Goal: Transaction & Acquisition: Book appointment/travel/reservation

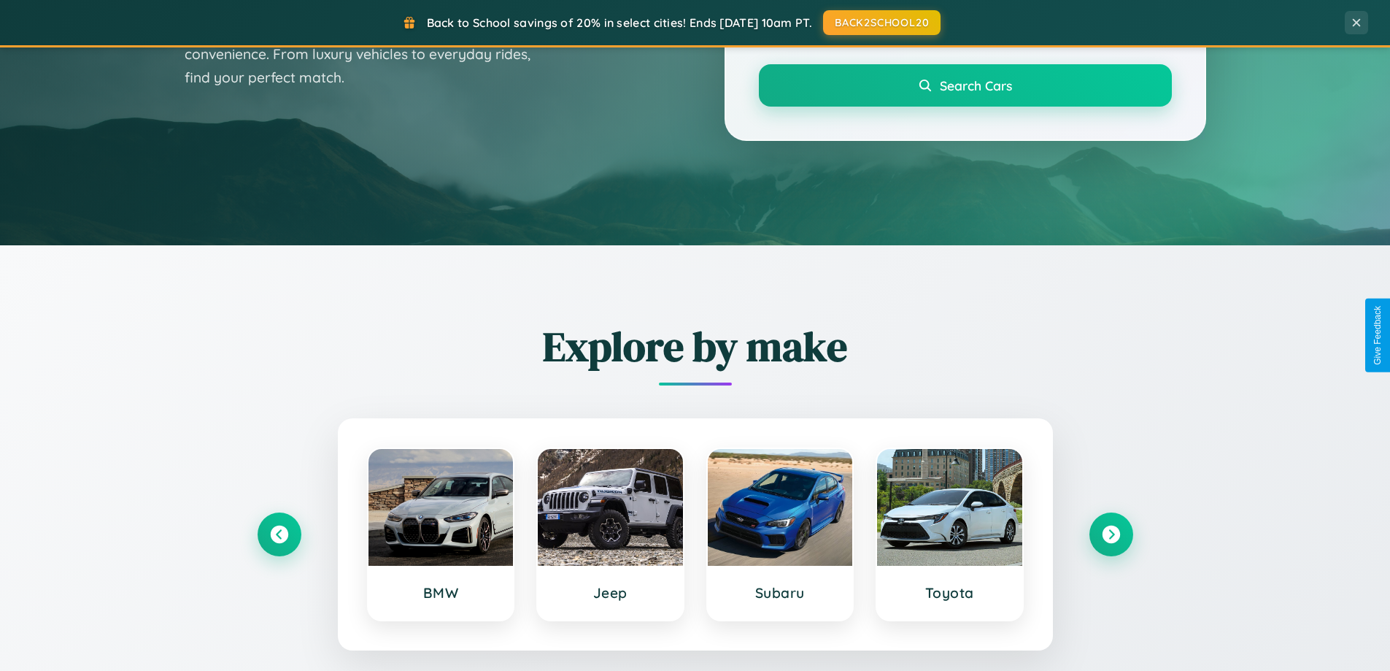
scroll to position [1004, 0]
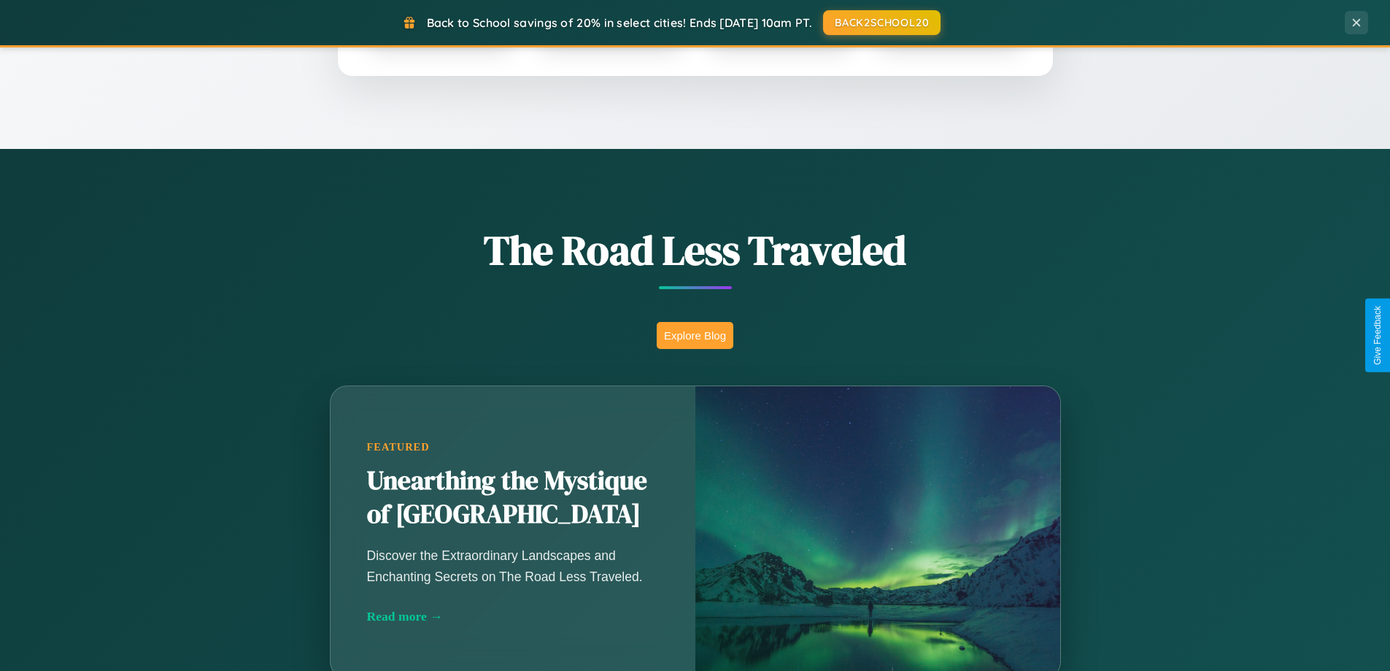
click at [695, 335] on button "Explore Blog" at bounding box center [695, 335] width 77 height 27
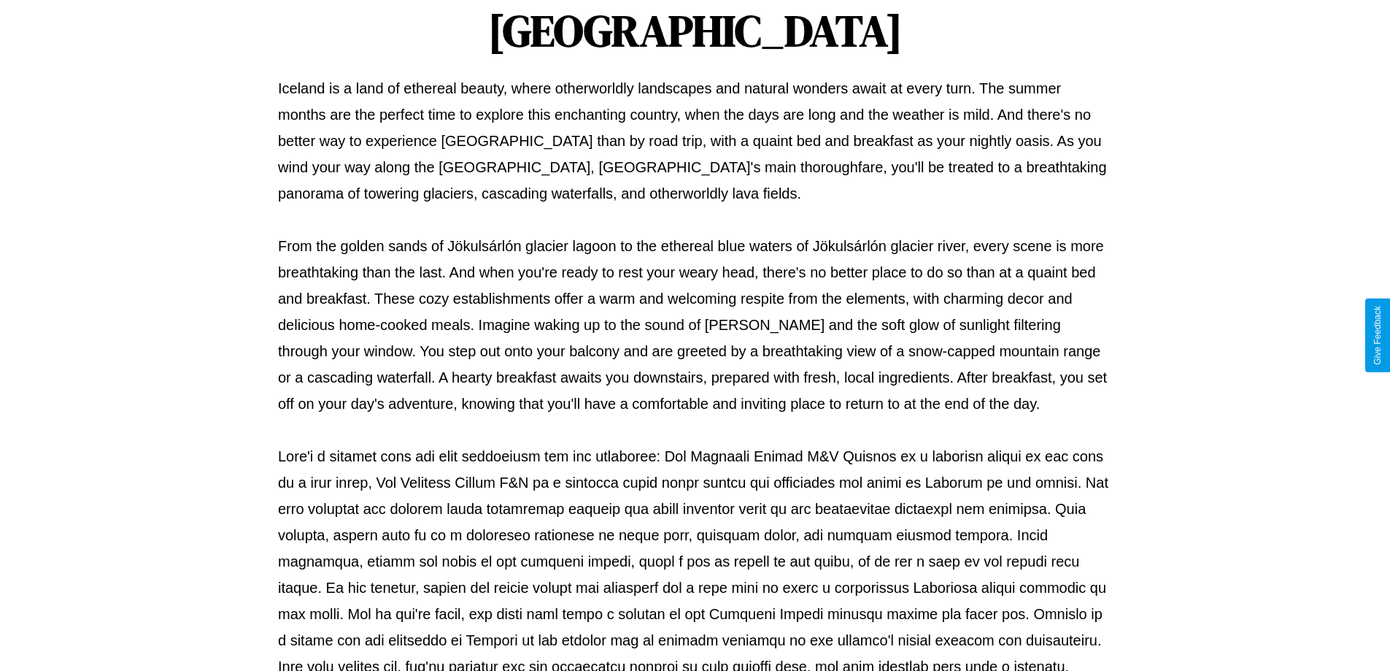
scroll to position [472, 0]
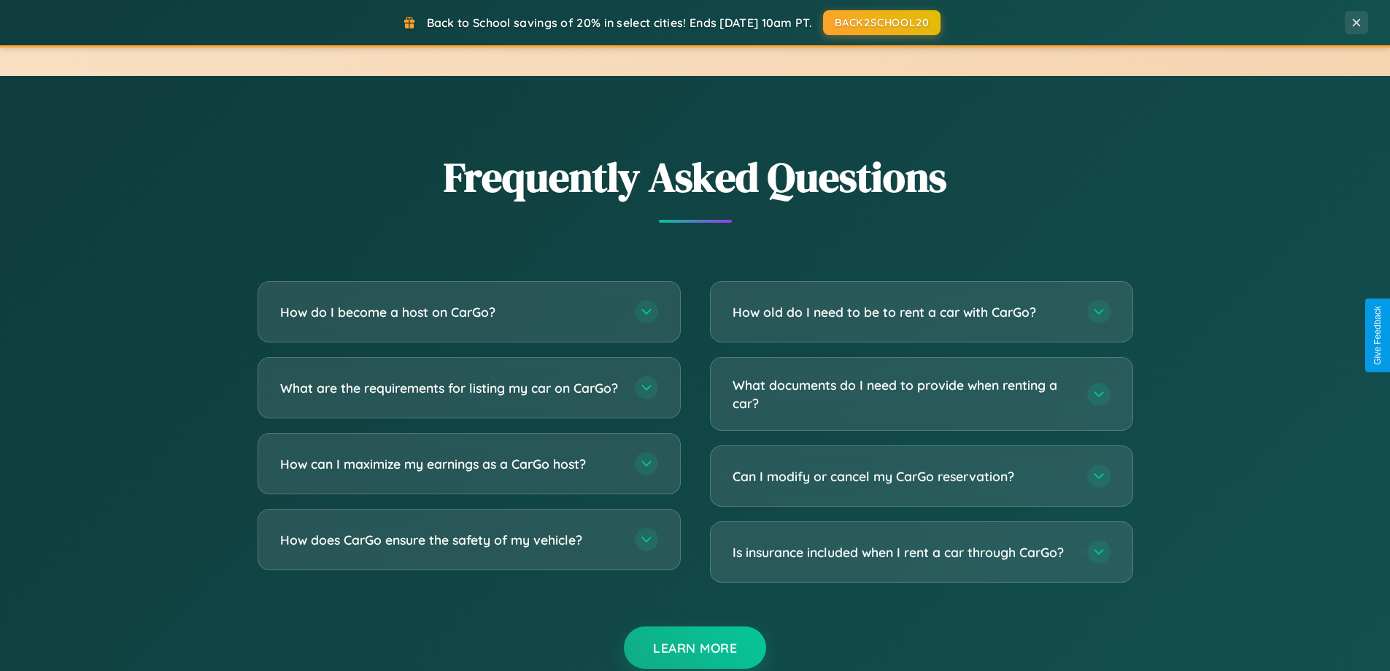
scroll to position [2808, 0]
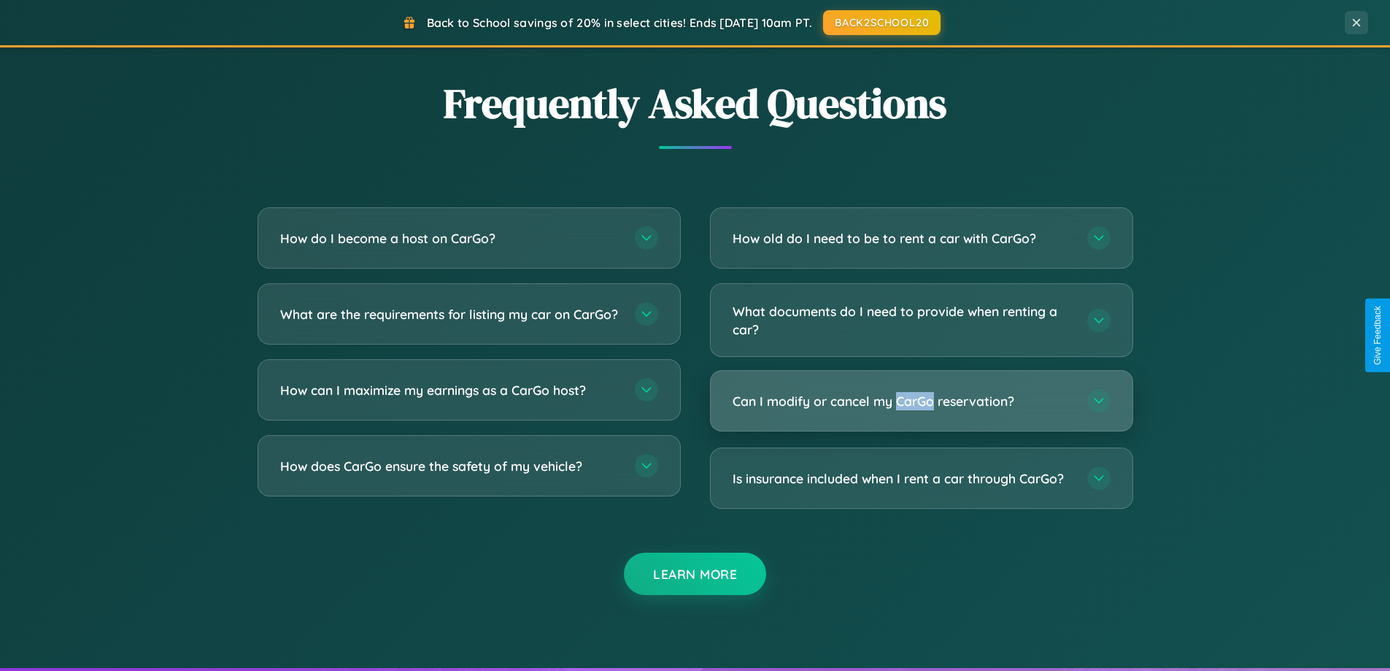
click at [921, 401] on h3 "Can I modify or cancel my CarGo reservation?" at bounding box center [903, 401] width 340 height 18
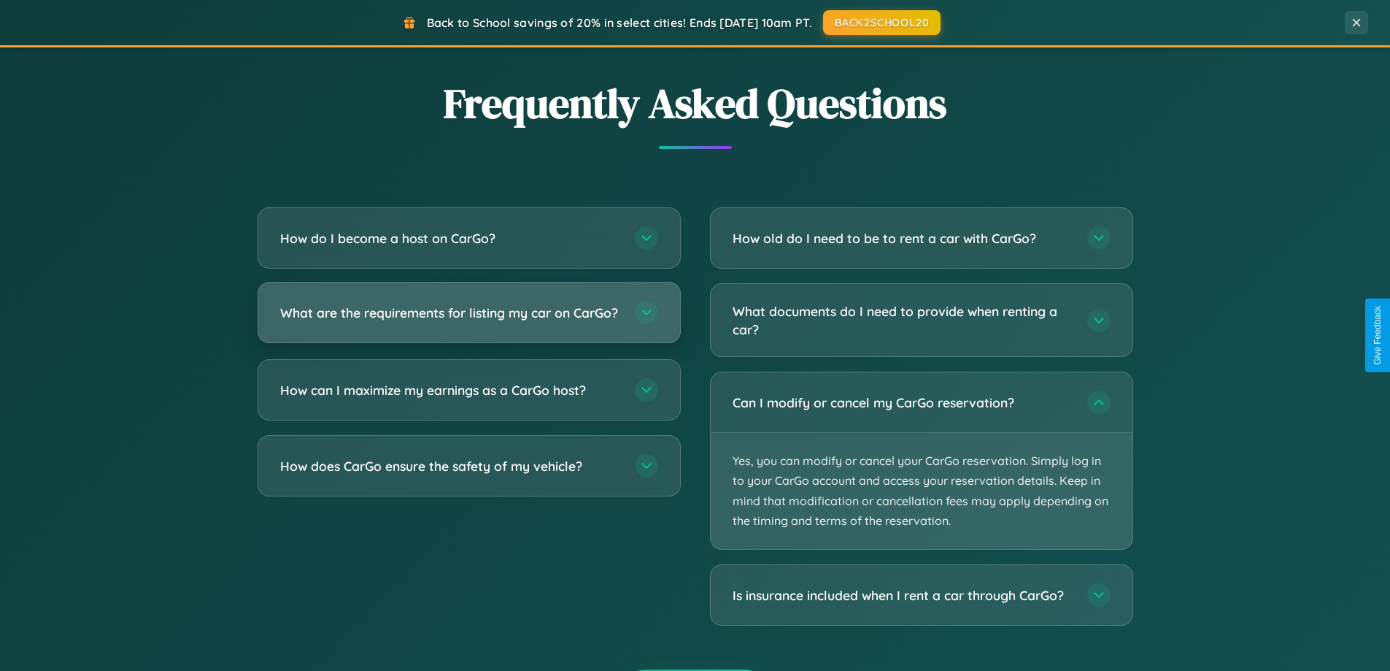
click at [469, 320] on h3 "What are the requirements for listing my car on CarGo?" at bounding box center [450, 313] width 340 height 18
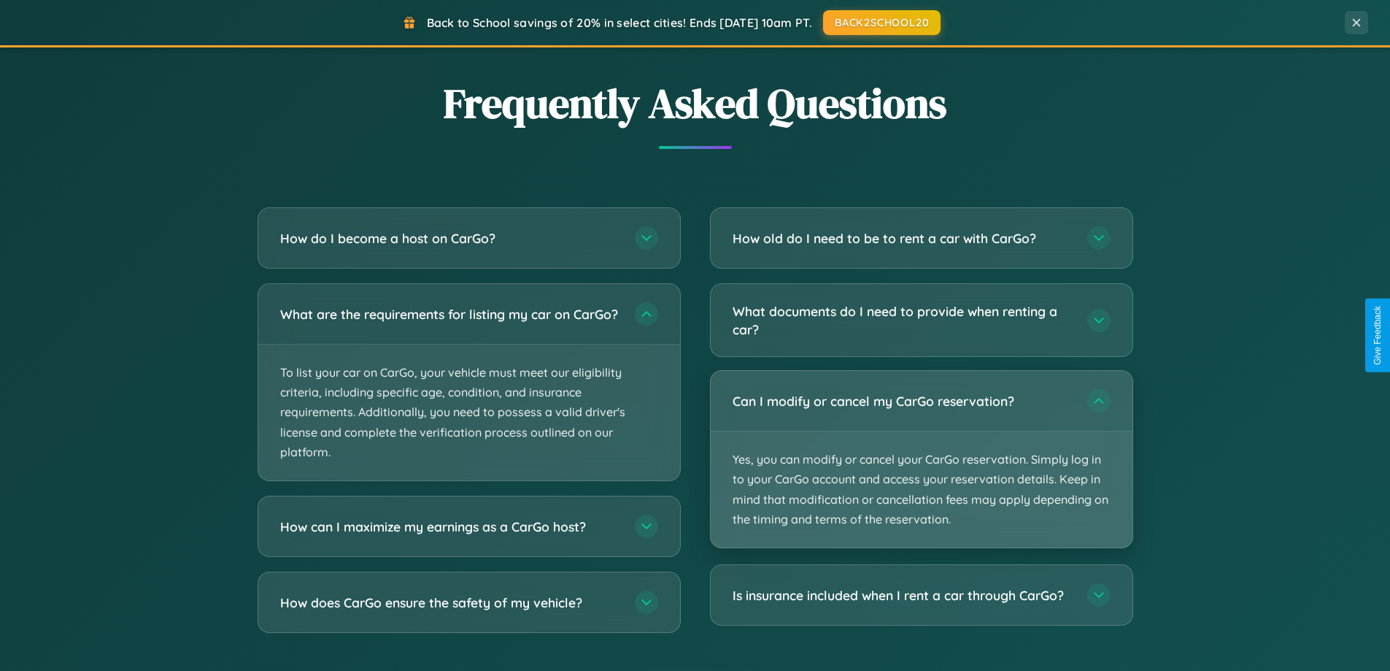
click at [921, 460] on p "Yes, you can modify or cancel your CarGo reservation. Simply log in to your Car…" at bounding box center [922, 489] width 422 height 116
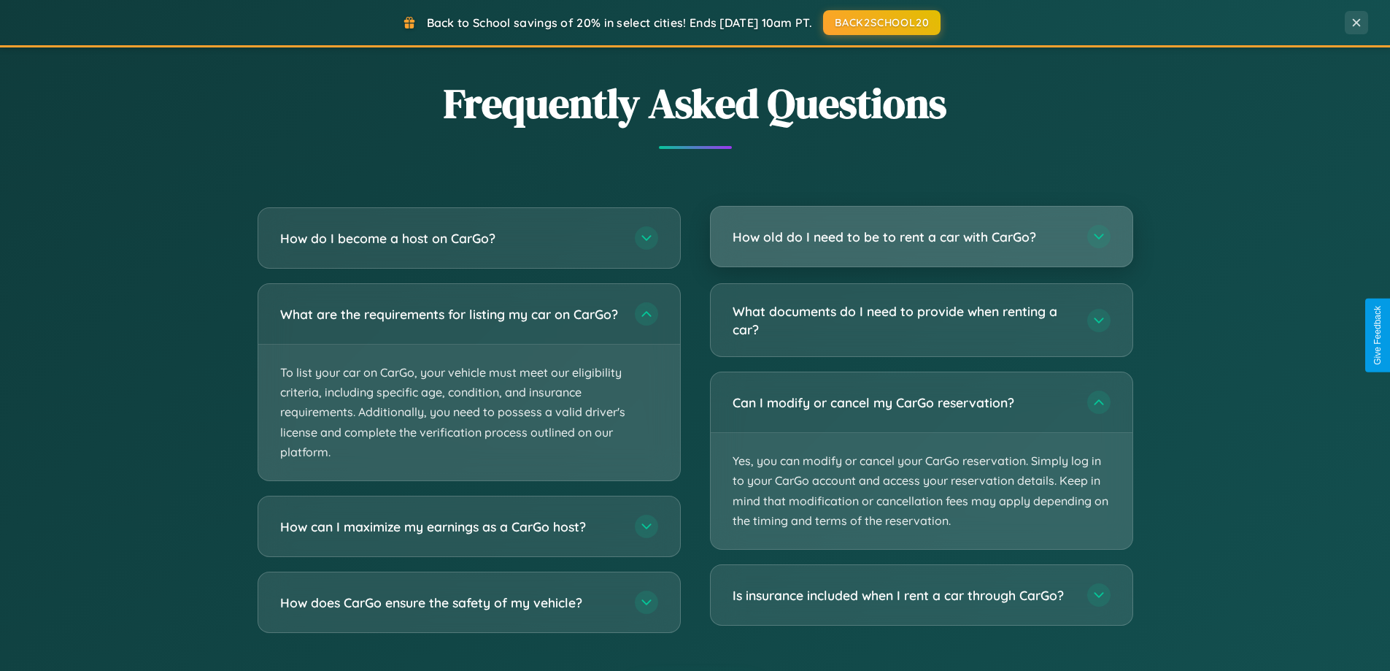
click at [921, 238] on h3 "How old do I need to be to rent a car with CarGo?" at bounding box center [903, 237] width 340 height 18
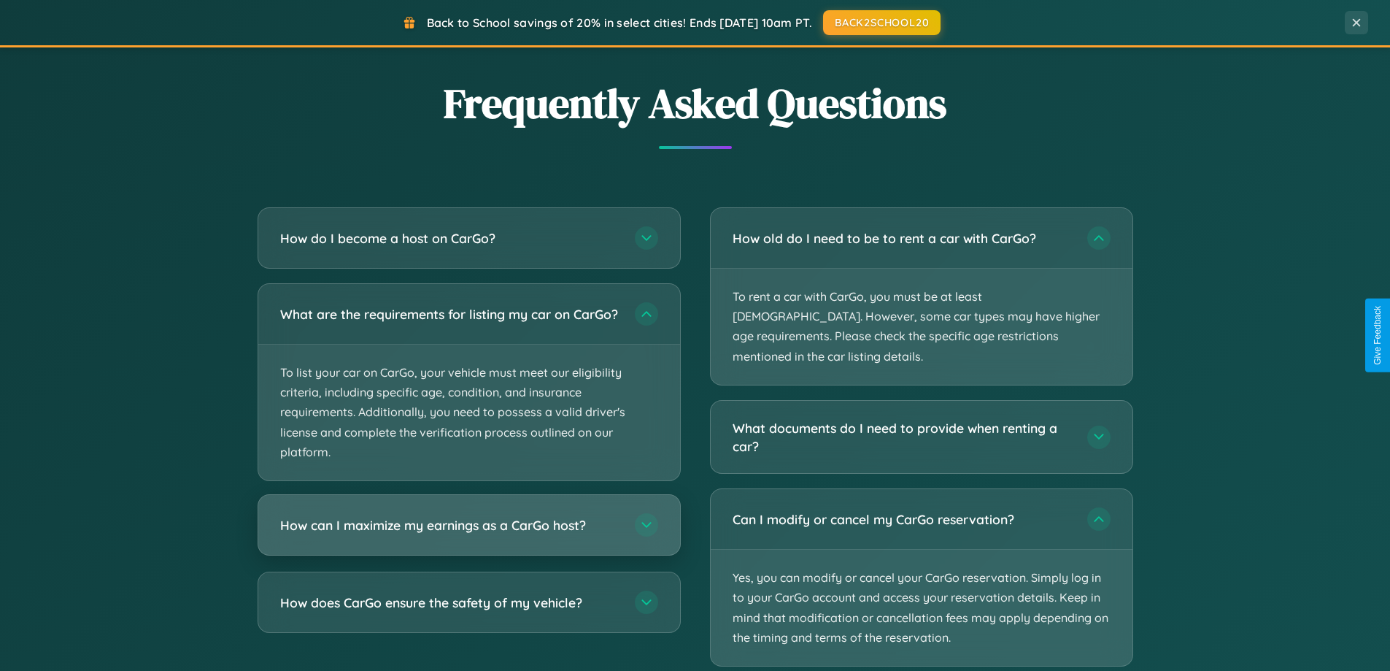
click at [469, 534] on h3 "How can I maximize my earnings as a CarGo host?" at bounding box center [450, 525] width 340 height 18
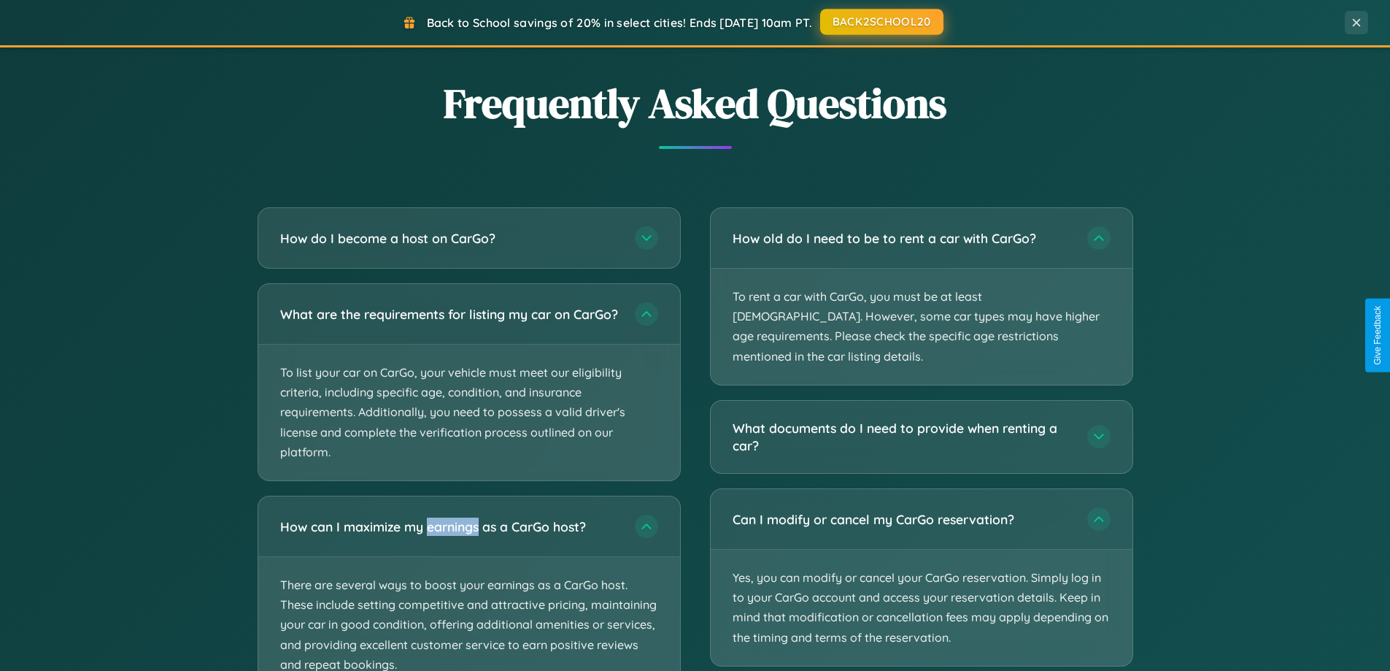
click at [881, 22] on button "BACK2SCHOOL20" at bounding box center [881, 22] width 123 height 26
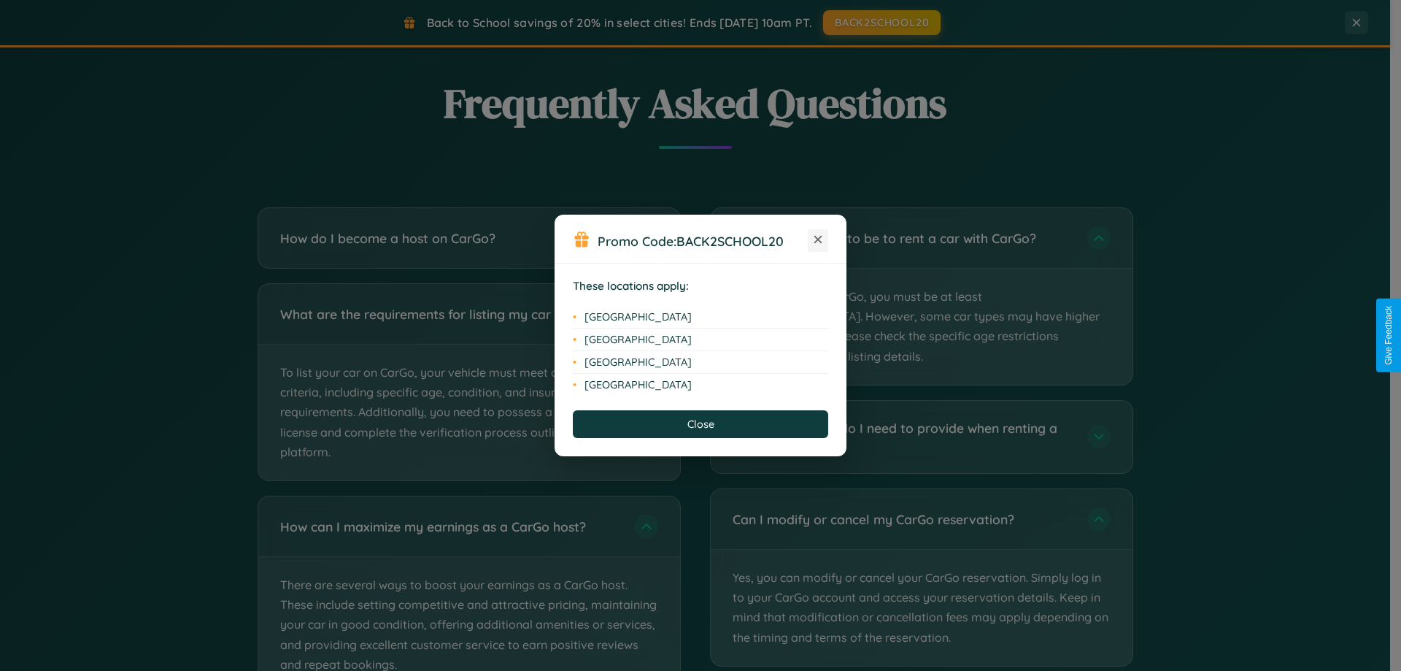
click at [818, 240] on icon at bounding box center [818, 240] width 8 height 8
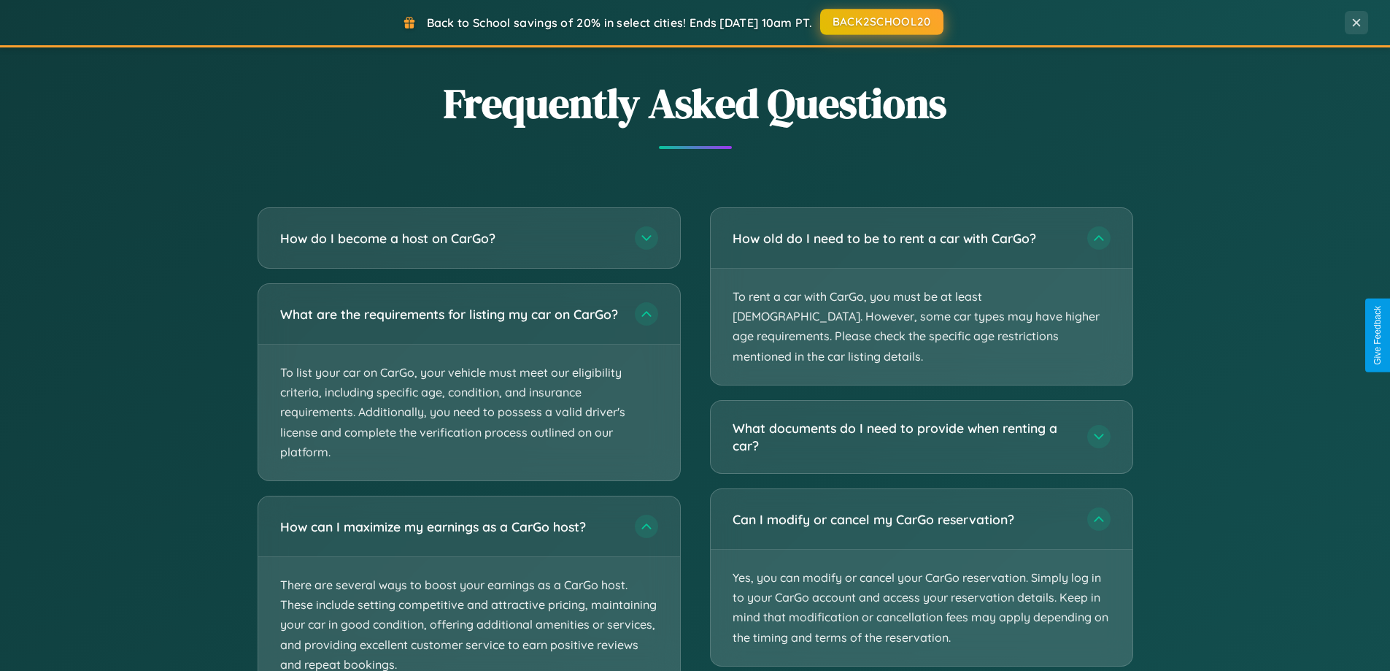
click at [881, 22] on button "BACK2SCHOOL20" at bounding box center [881, 22] width 123 height 26
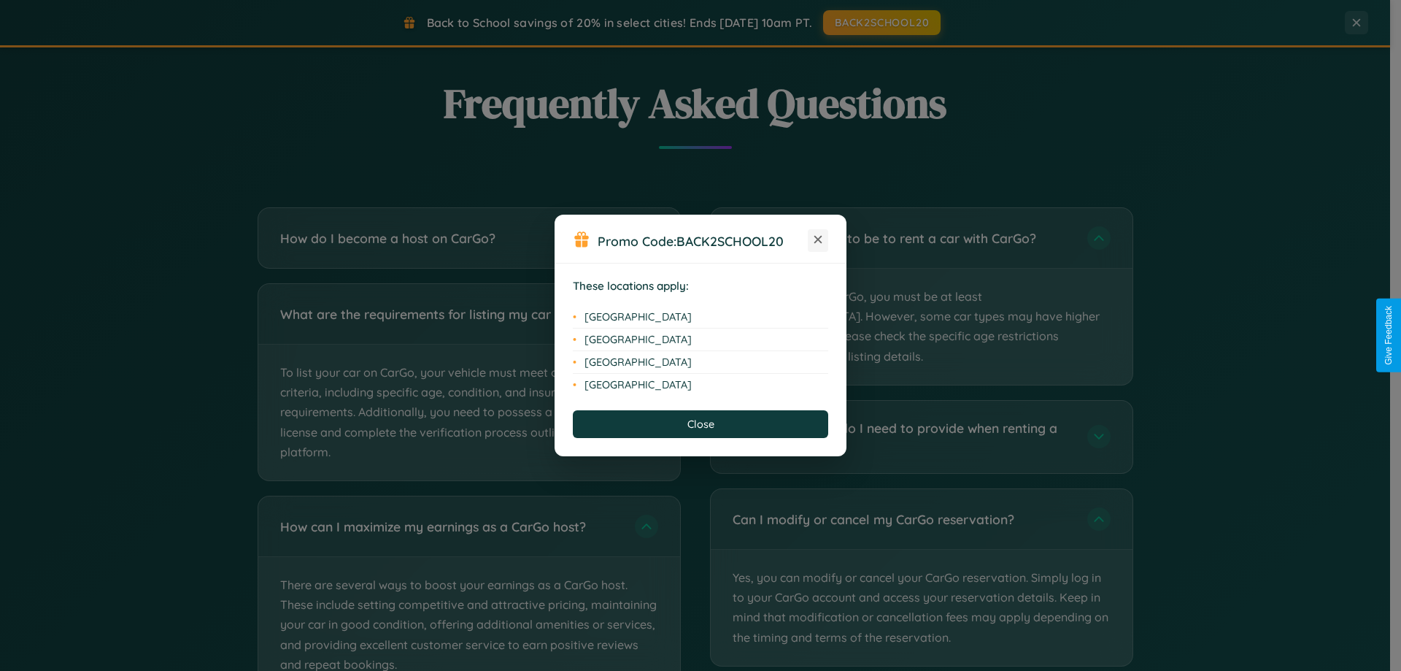
click at [818, 240] on icon at bounding box center [818, 240] width 8 height 8
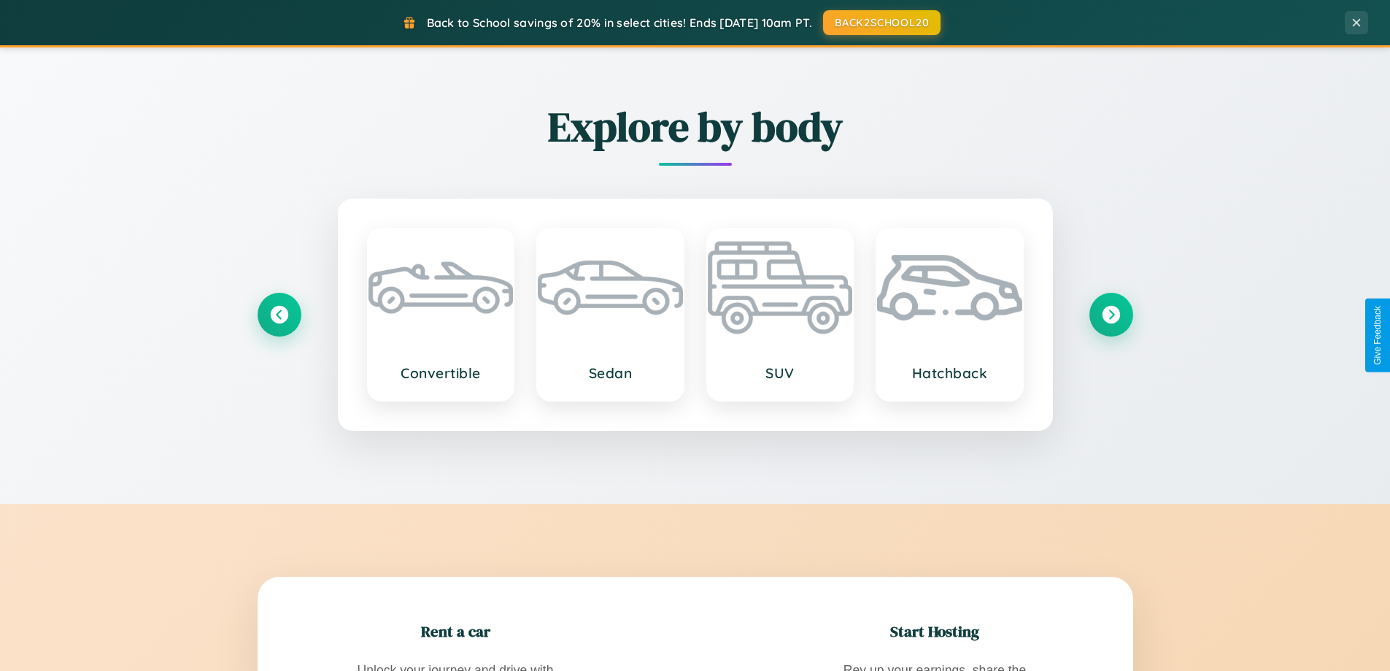
scroll to position [1710, 0]
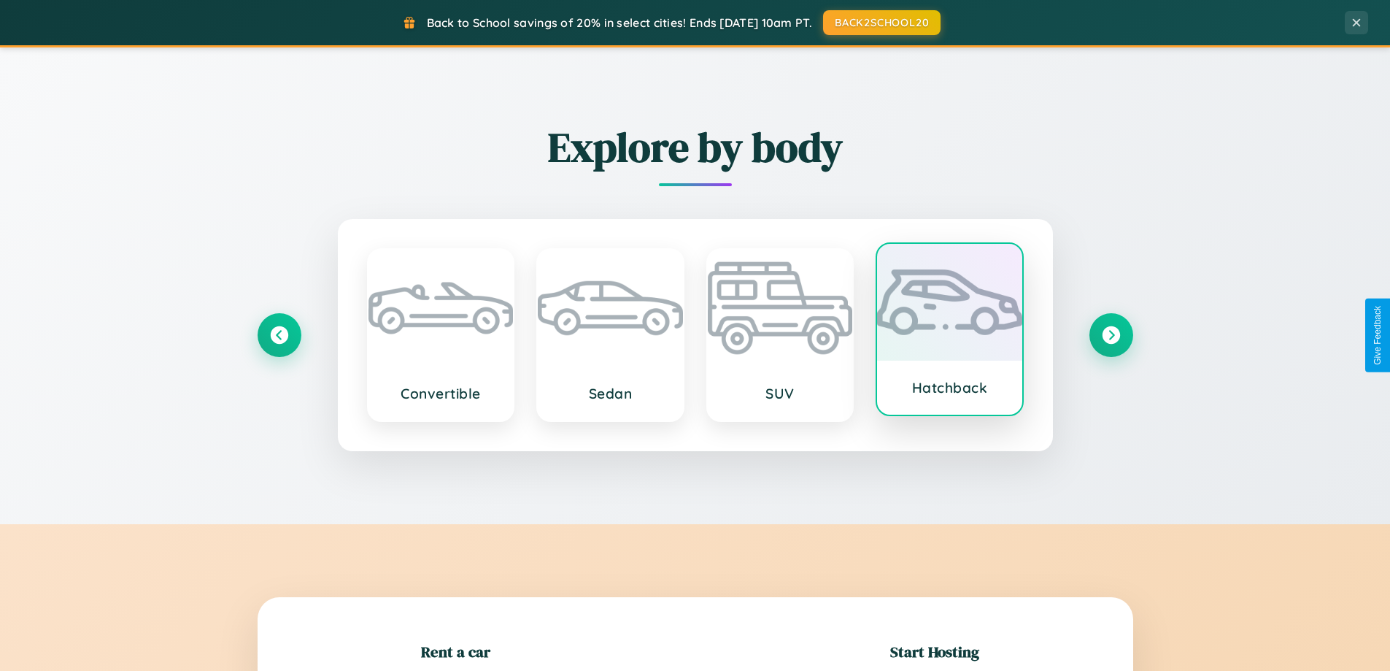
click at [949, 333] on div at bounding box center [949, 302] width 145 height 117
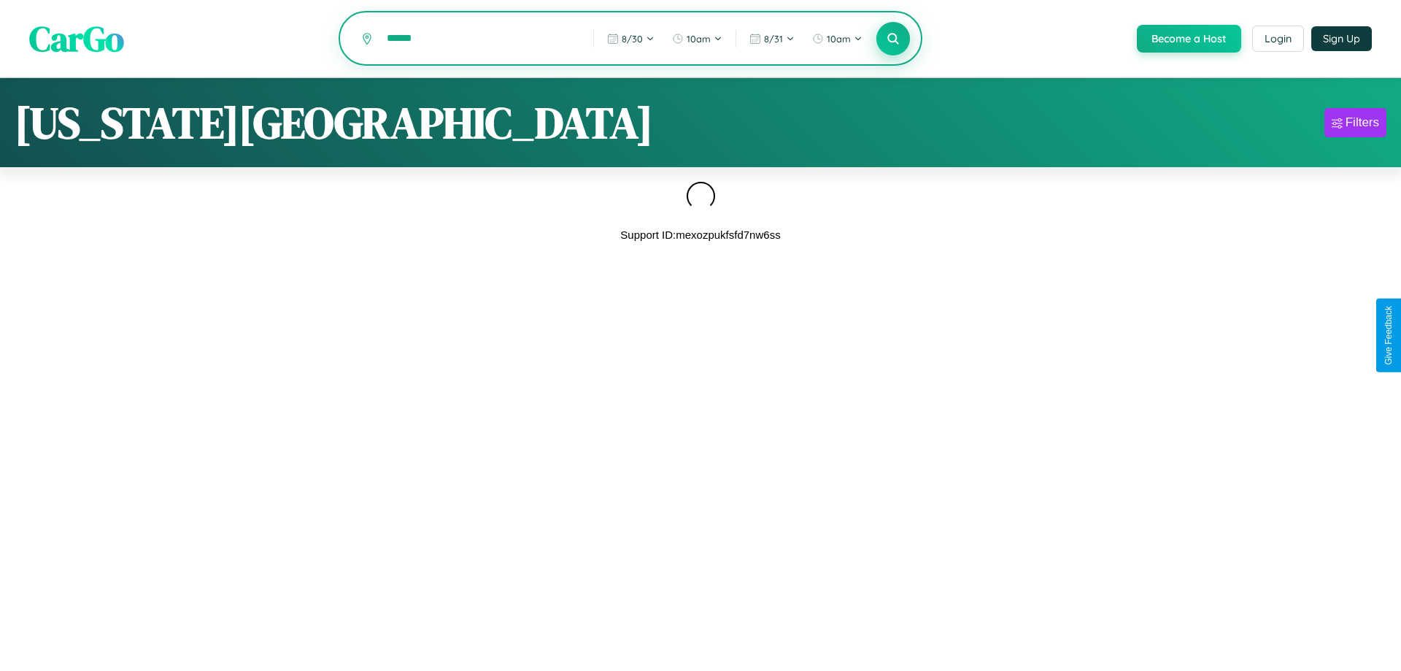
type input "******"
click at [892, 39] on icon at bounding box center [893, 38] width 14 height 14
